Goal: Task Accomplishment & Management: Manage account settings

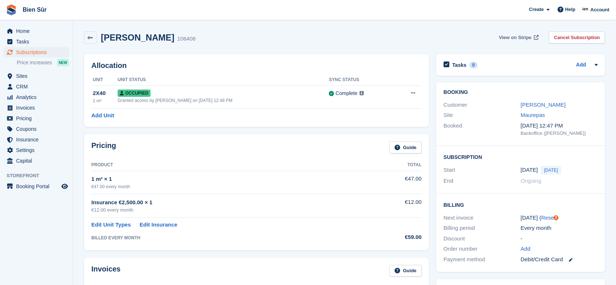
click at [522, 34] on span "View on Stripe" at bounding box center [515, 37] width 32 height 7
click at [27, 77] on span "Sites" at bounding box center [38, 76] width 44 height 10
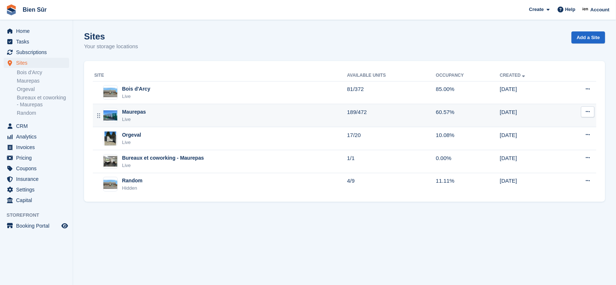
click at [165, 114] on div "Maurepas Live" at bounding box center [220, 115] width 253 height 15
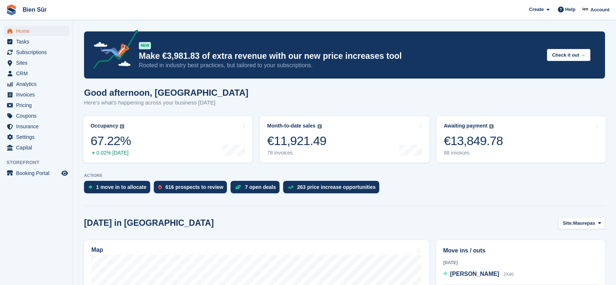
scroll to position [97, 0]
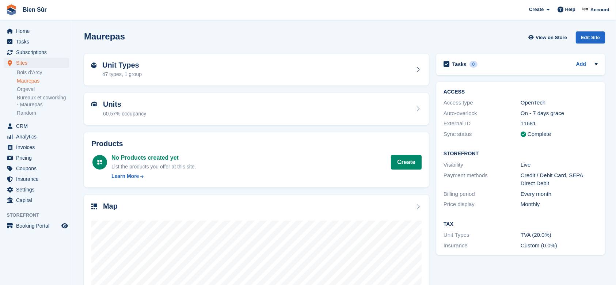
click at [224, 74] on div "Unit Types 47 types, 1 group" at bounding box center [256, 70] width 330 height 18
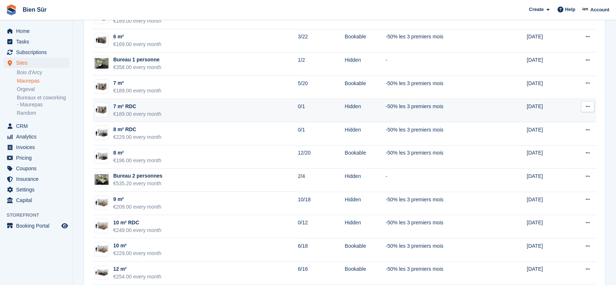
scroll to position [584, 0]
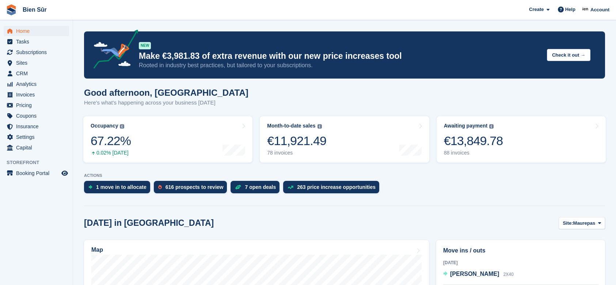
scroll to position [97, 0]
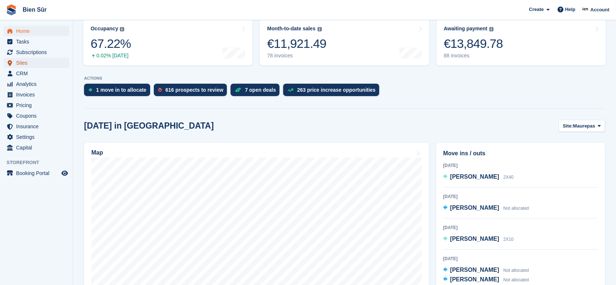
click at [31, 64] on span "Sites" at bounding box center [38, 63] width 44 height 10
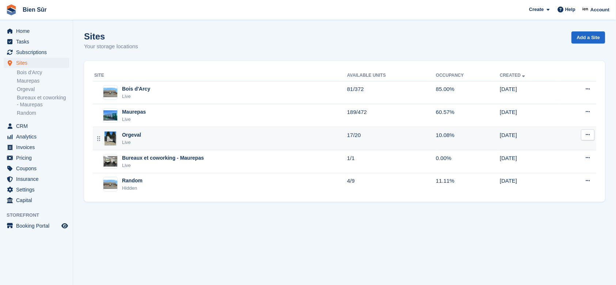
click at [187, 135] on div "Orgeval Live" at bounding box center [220, 138] width 253 height 15
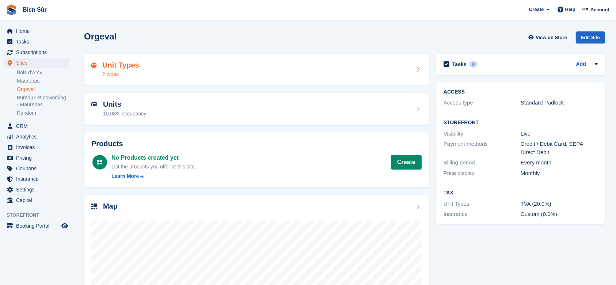
click at [206, 63] on div "Unit Types 2 types" at bounding box center [256, 70] width 330 height 18
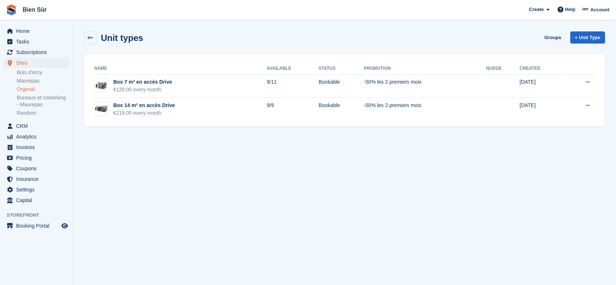
drag, startPoint x: 161, startPoint y: 213, endPoint x: 27, endPoint y: 97, distance: 177.9
click at [161, 213] on section "Unit types Groups + Unit Type Name Available Status Promotion Nudge Created Box…" at bounding box center [344, 142] width 543 height 285
click at [18, 33] on span "Home" at bounding box center [38, 31] width 44 height 10
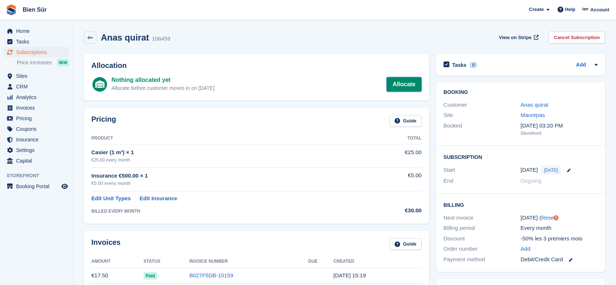
click at [398, 82] on link "Allocate" at bounding box center [403, 84] width 35 height 15
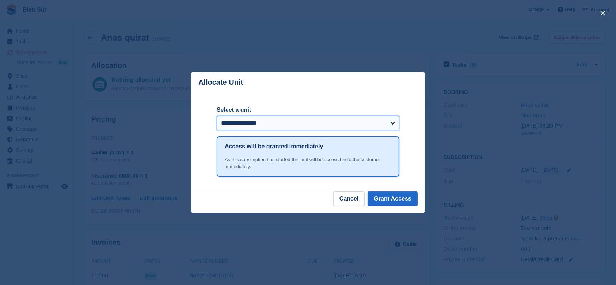
click at [321, 125] on select "**********" at bounding box center [308, 123] width 183 height 15
select select "******"
click at [217, 116] on select "**********" at bounding box center [308, 123] width 183 height 15
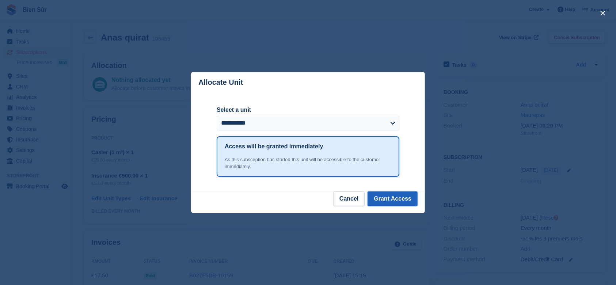
click at [386, 199] on button "Grant Access" at bounding box center [392, 198] width 50 height 15
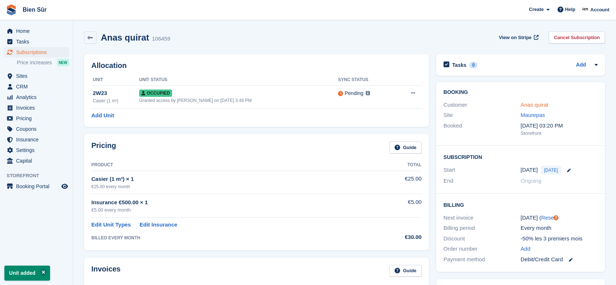
click at [532, 103] on link "Anas quirat" at bounding box center [534, 105] width 28 height 6
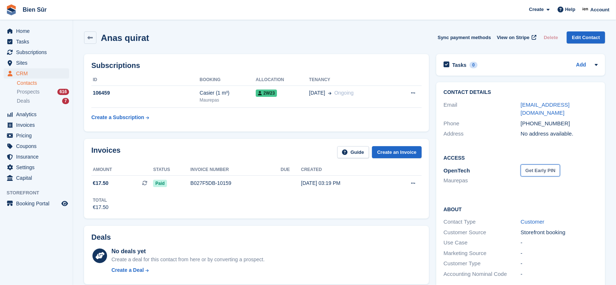
click at [538, 164] on button "Get Early PIN" at bounding box center [539, 170] width 39 height 12
click at [543, 168] on icon at bounding box center [540, 170] width 6 height 5
drag, startPoint x: 540, startPoint y: 162, endPoint x: 520, endPoint y: 161, distance: 19.7
click at [520, 165] on div "OpenTech Maurepas 406359 Change" at bounding box center [520, 176] width 154 height 22
click at [522, 167] on span "406359" at bounding box center [529, 170] width 18 height 6
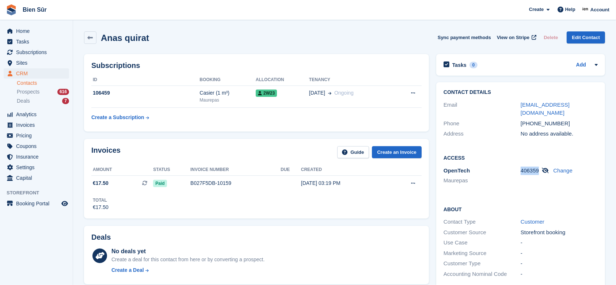
drag, startPoint x: 538, startPoint y: 162, endPoint x: 520, endPoint y: 161, distance: 17.9
click at [520, 167] on div "406359 Change" at bounding box center [558, 171] width 77 height 8
click at [520, 39] on span "View on Stripe" at bounding box center [513, 37] width 32 height 7
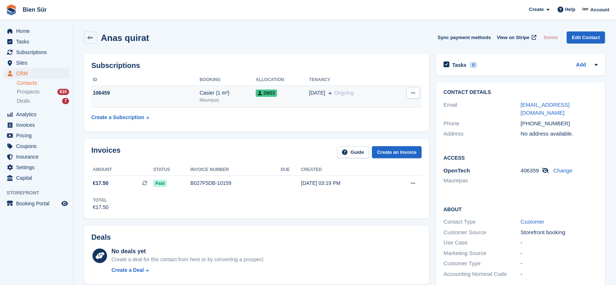
click at [173, 95] on div "106459" at bounding box center [145, 93] width 108 height 8
